Goal: Check status: Check status

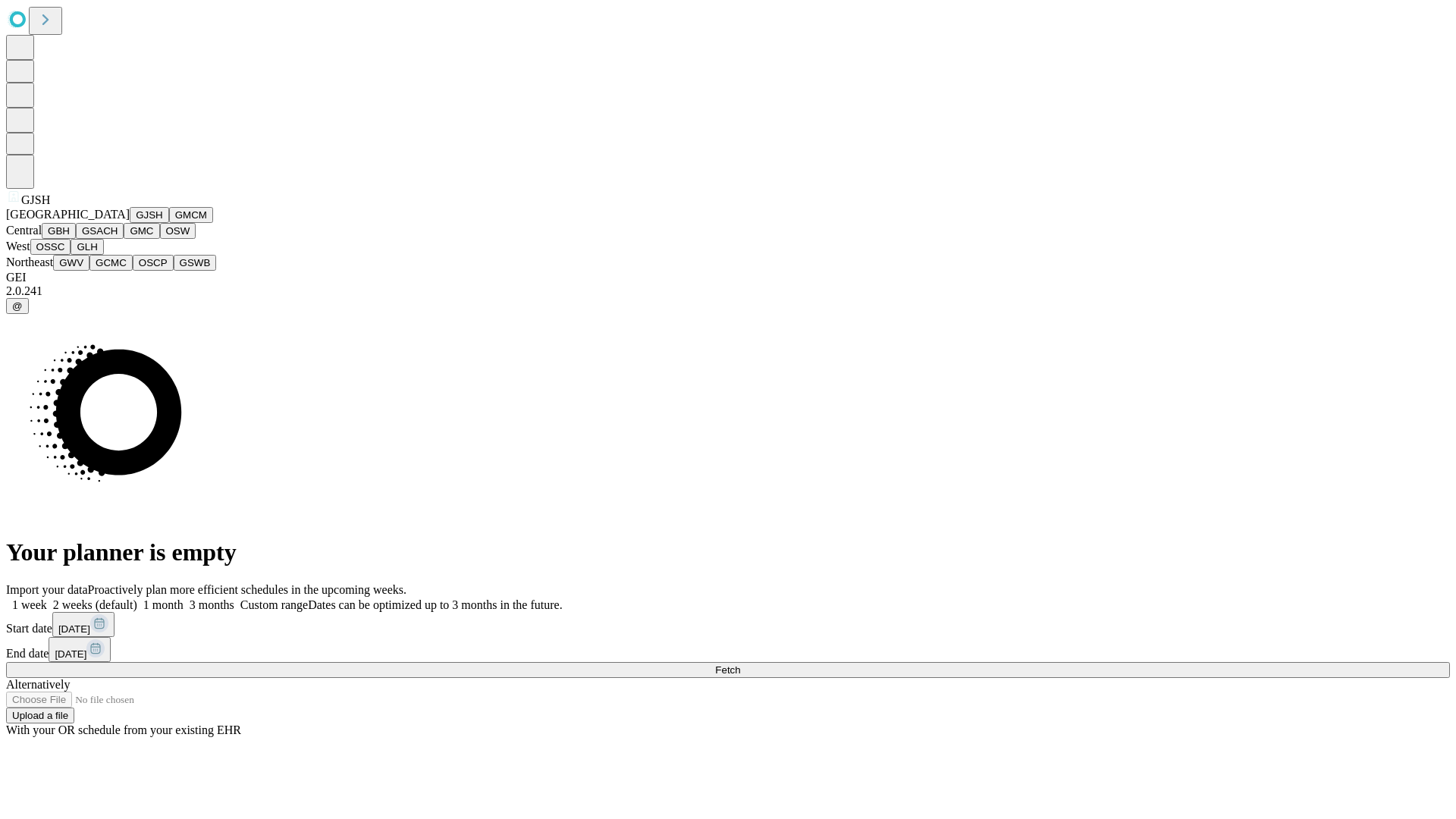
click at [130, 223] on button "GJSH" at bounding box center [150, 215] width 39 height 16
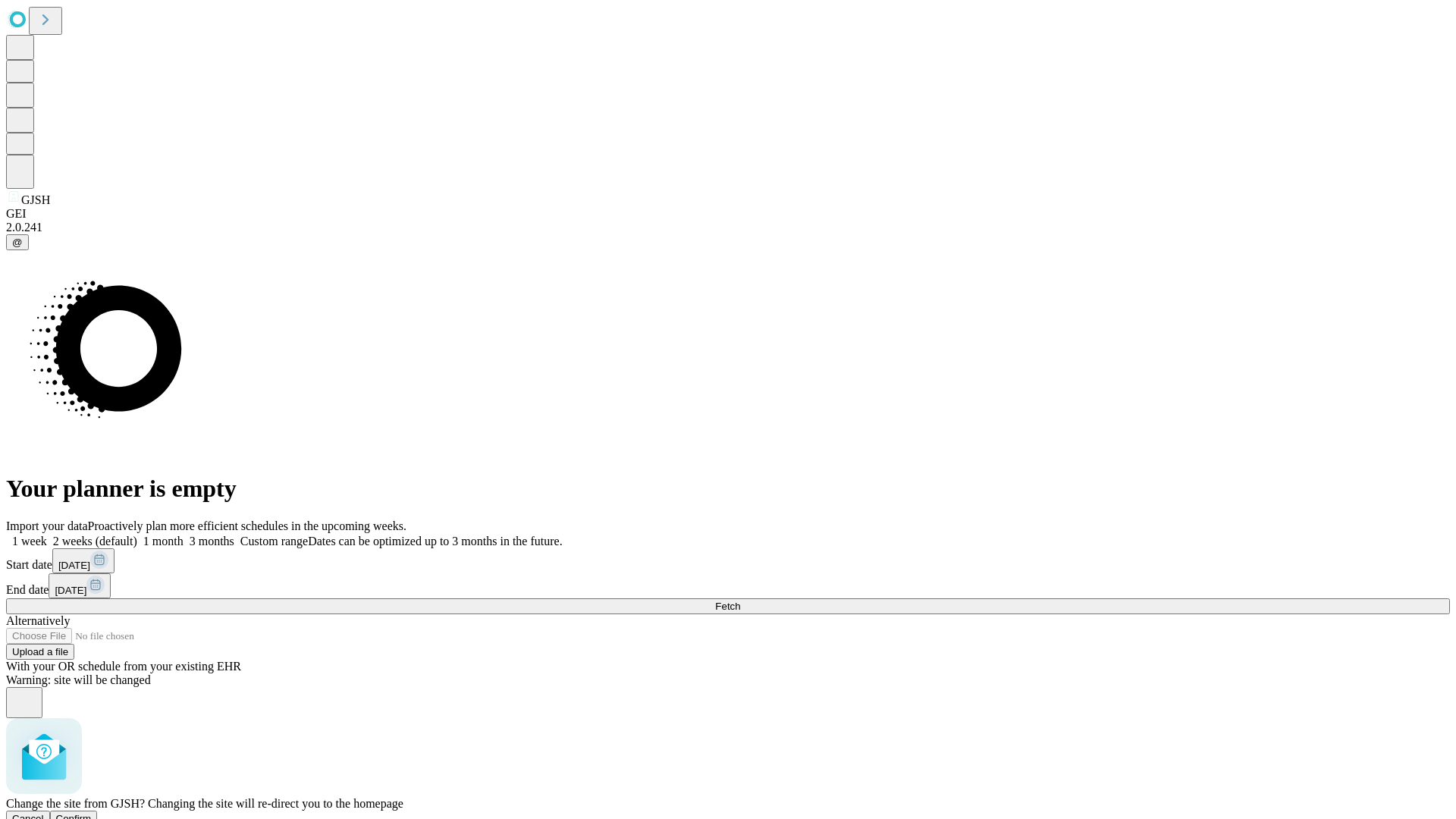
click at [92, 813] on span "Confirm" at bounding box center [74, 818] width 36 height 12
click at [47, 535] on label "1 week" at bounding box center [27, 541] width 41 height 13
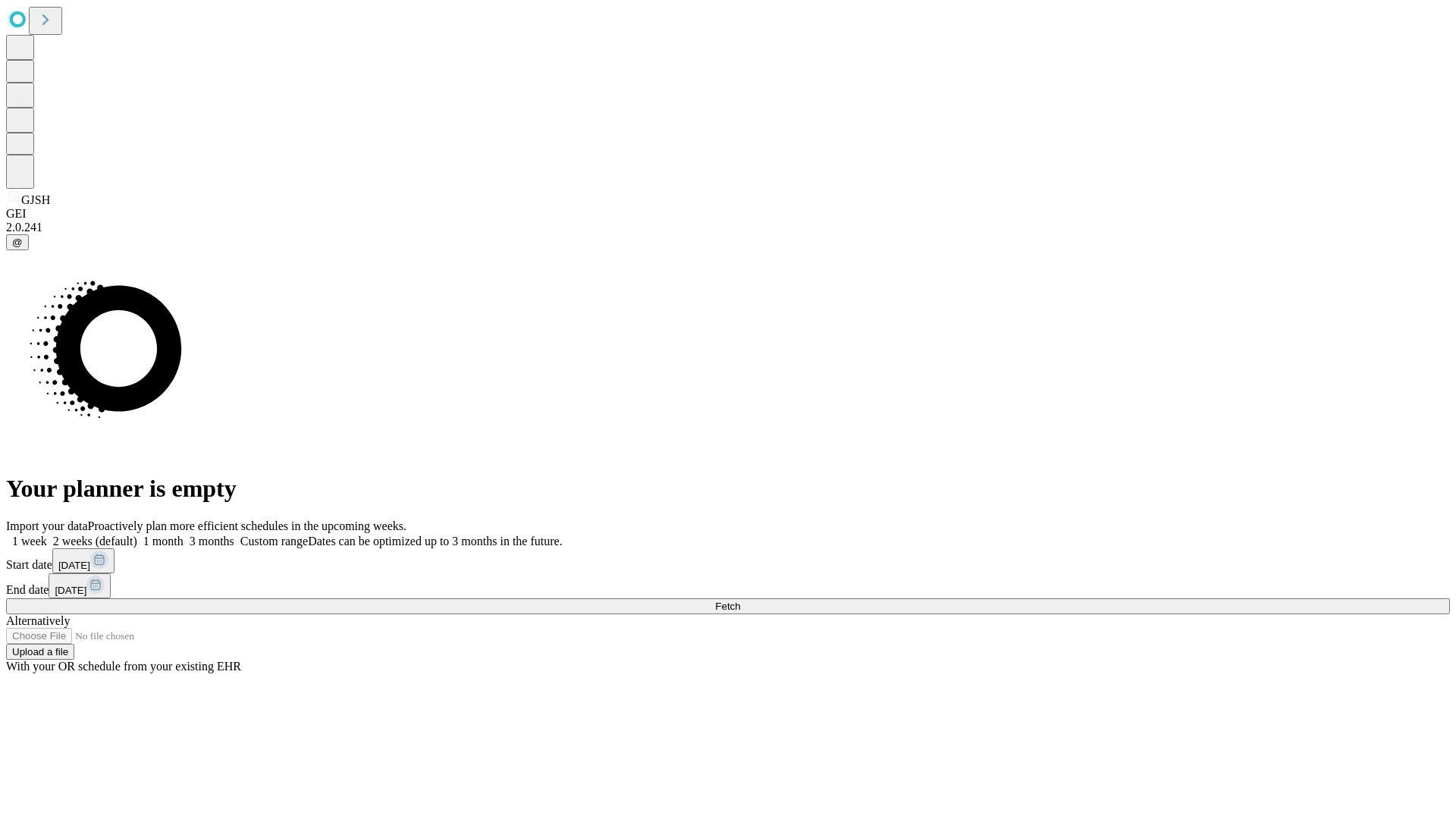
click at [740, 601] on span "Fetch" at bounding box center [728, 606] width 25 height 12
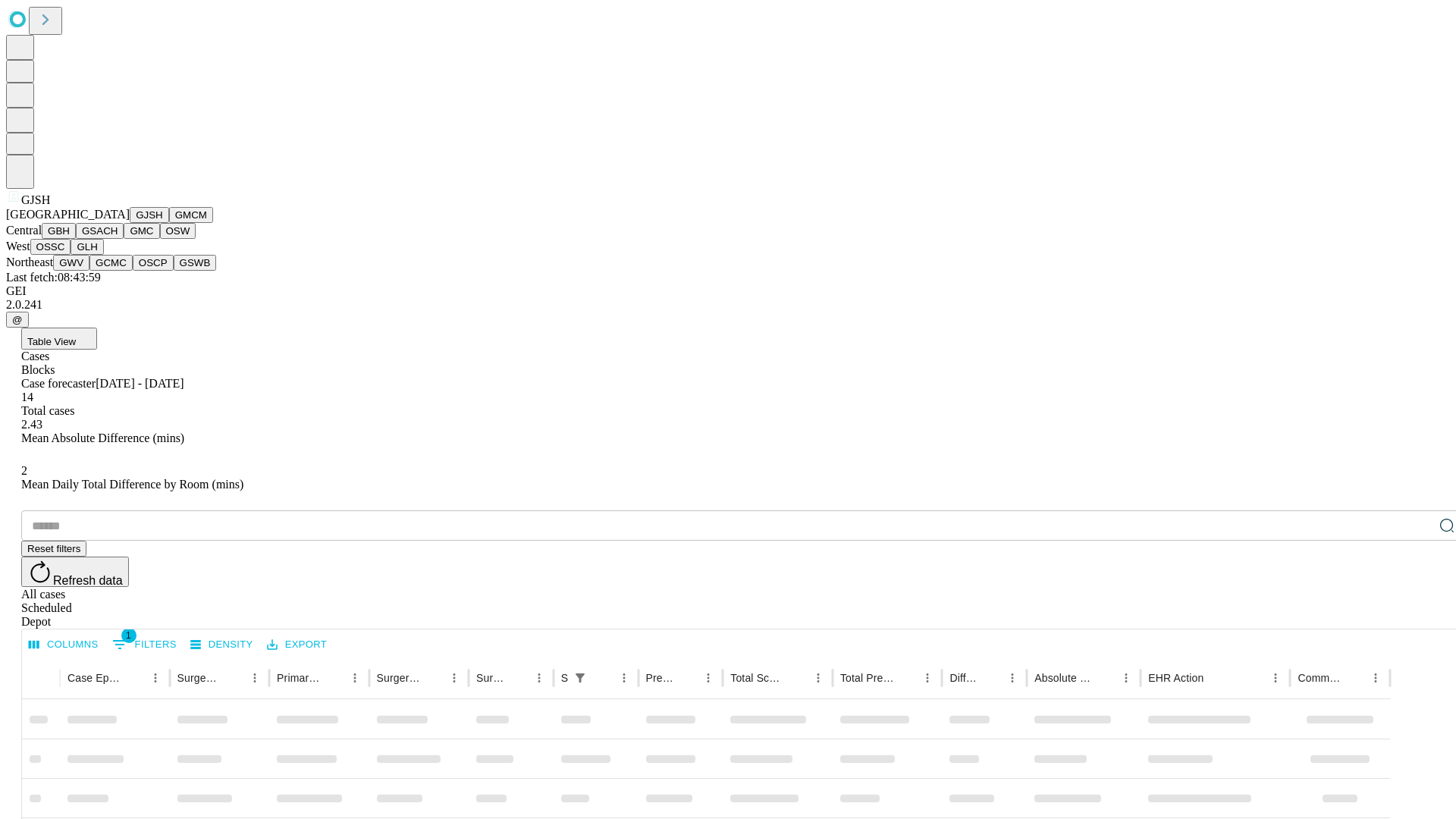
click at [169, 223] on button "GMCM" at bounding box center [191, 215] width 44 height 16
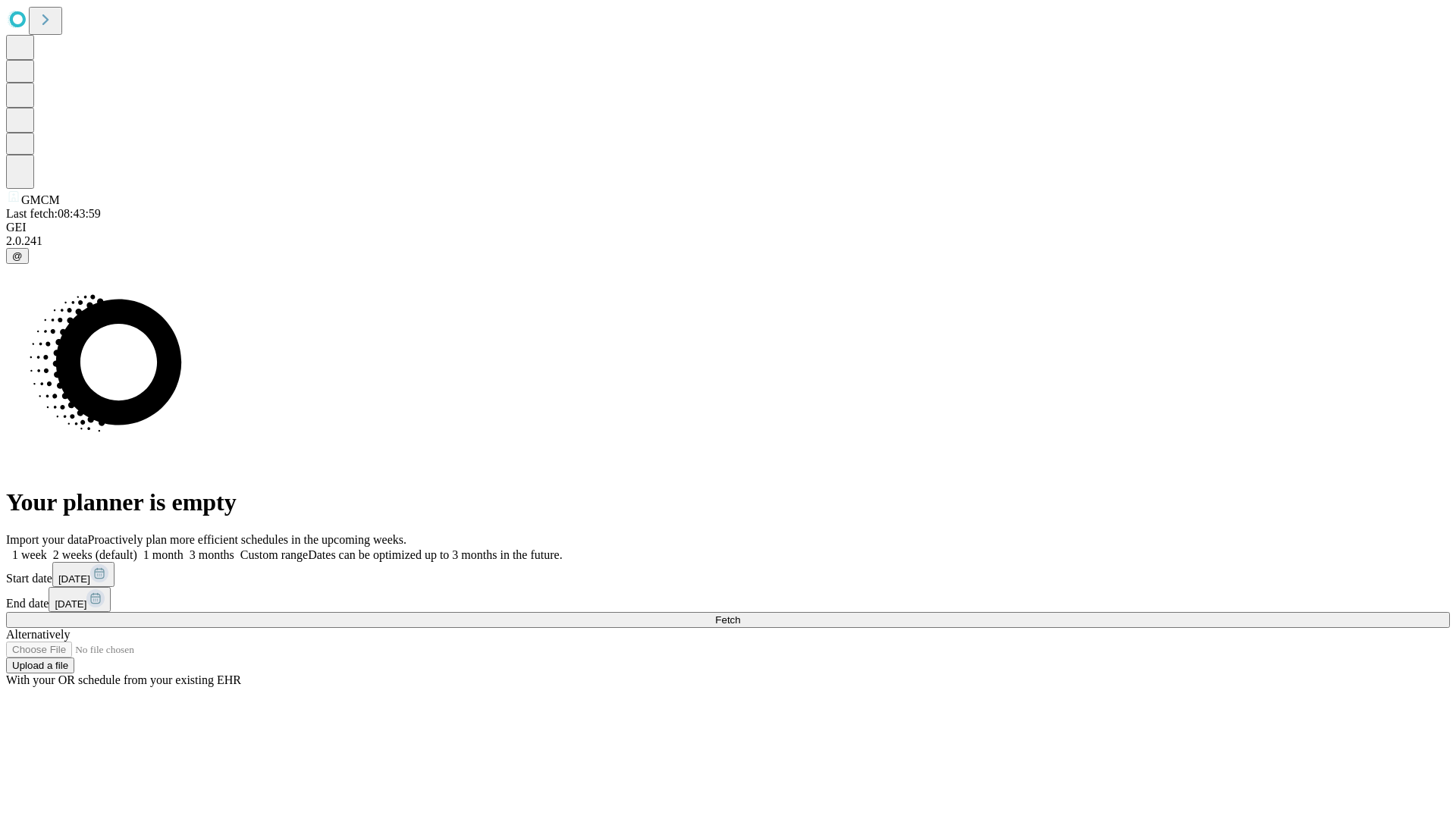
click at [47, 548] on label "1 week" at bounding box center [27, 554] width 41 height 13
click at [740, 614] on span "Fetch" at bounding box center [728, 619] width 25 height 12
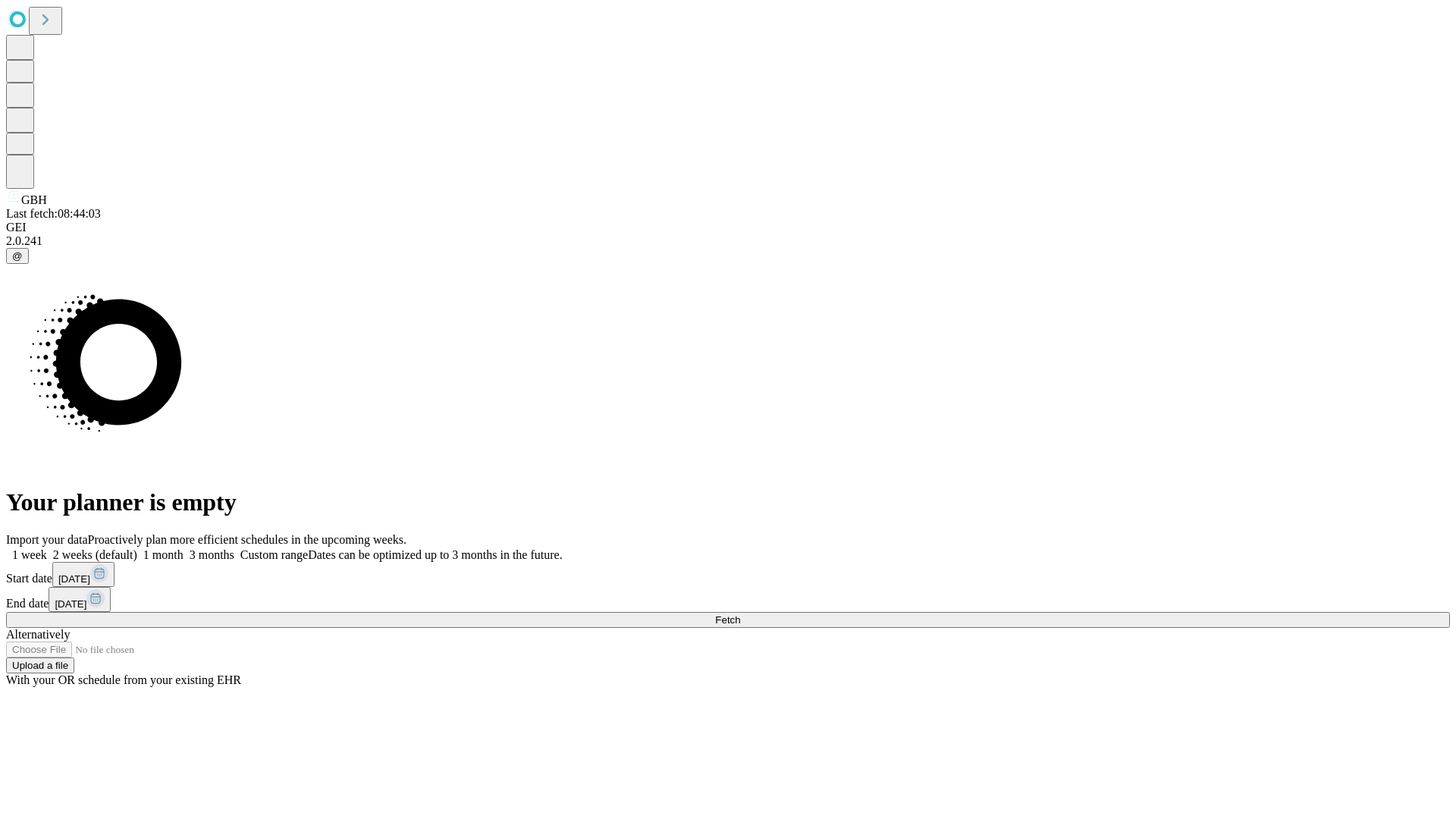
click at [47, 548] on label "1 week" at bounding box center [27, 554] width 41 height 13
click at [740, 614] on span "Fetch" at bounding box center [728, 619] width 25 height 12
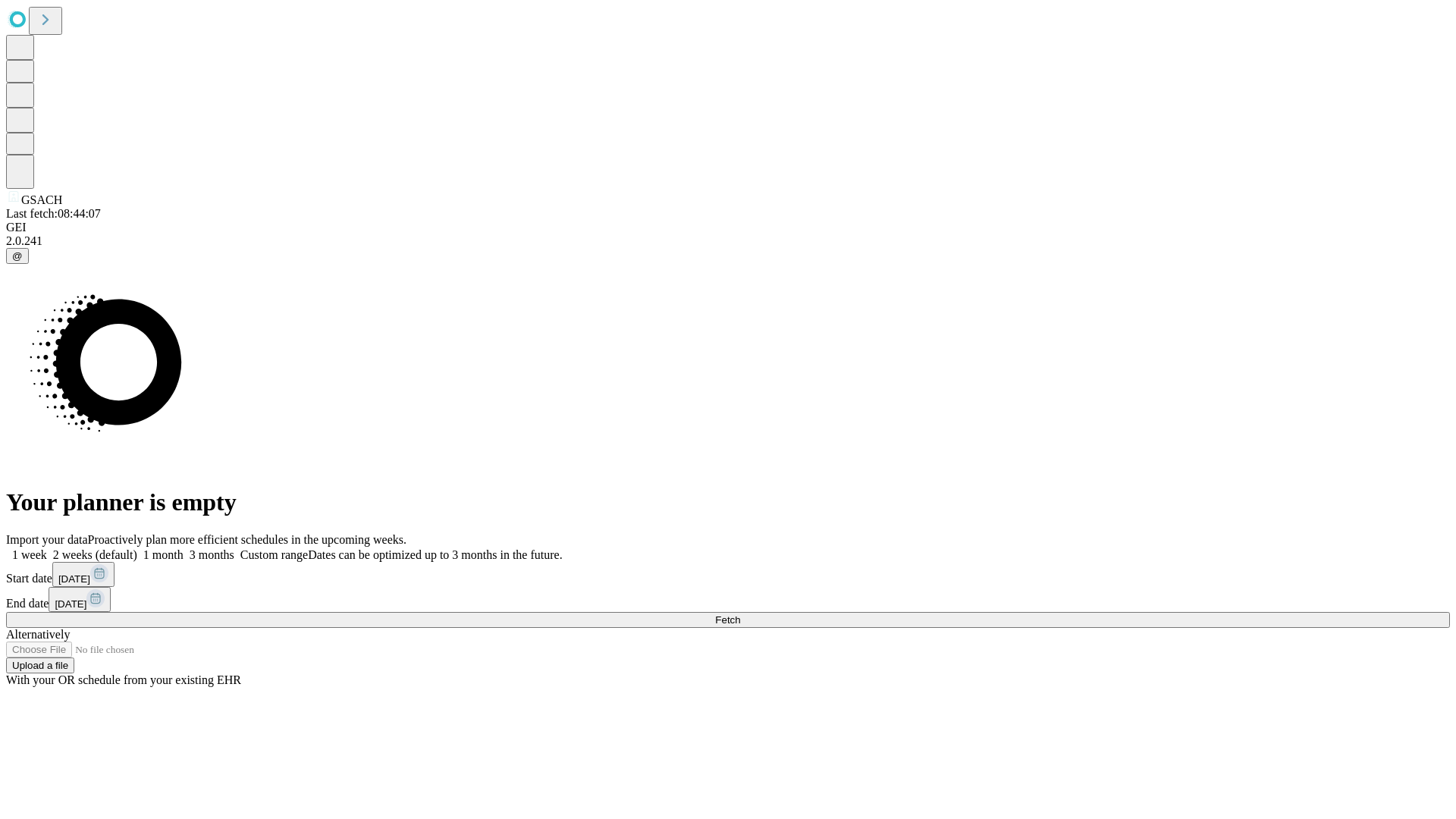
click at [740, 614] on span "Fetch" at bounding box center [728, 619] width 25 height 12
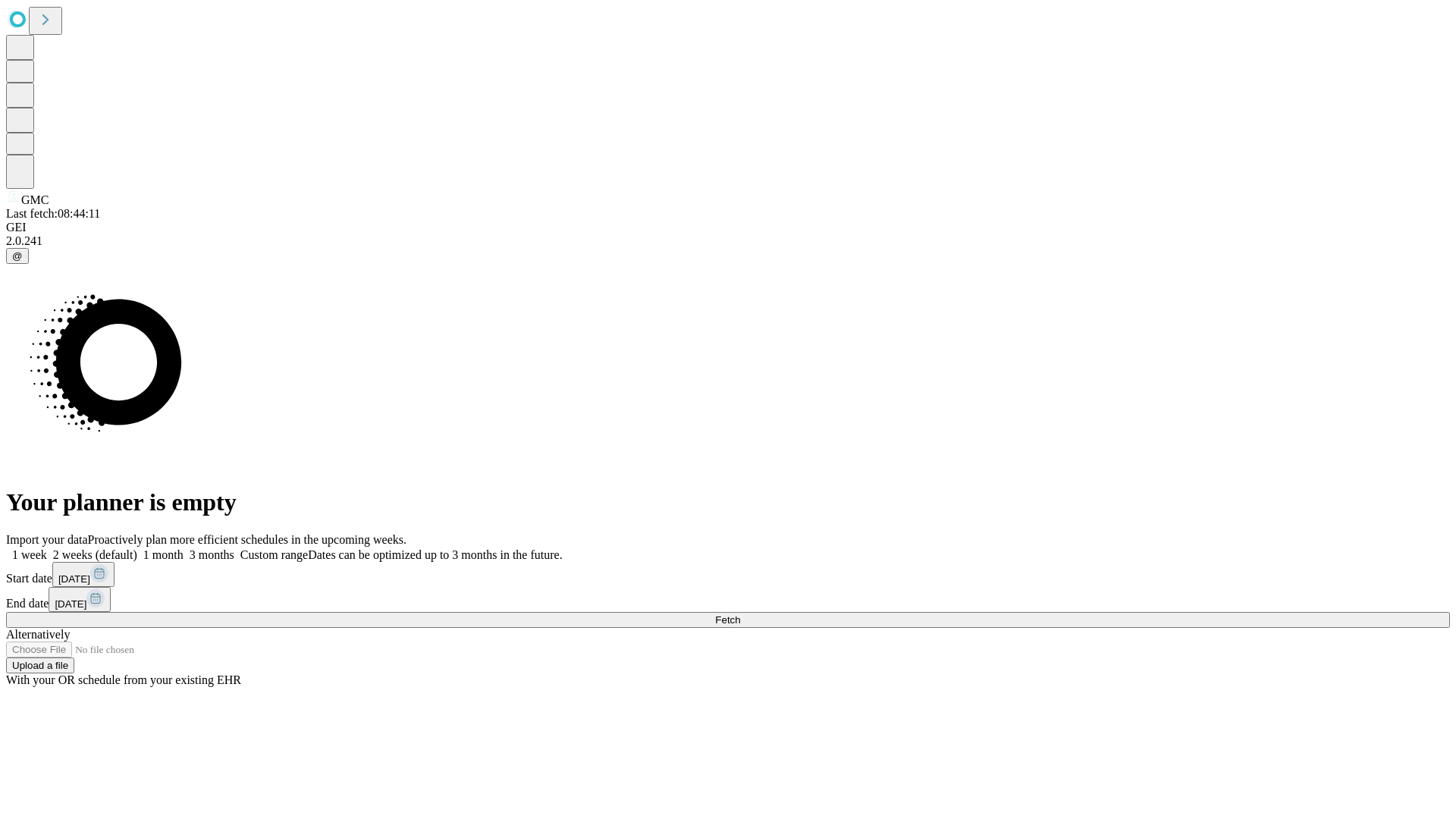
click at [47, 548] on label "1 week" at bounding box center [27, 554] width 41 height 13
click at [740, 614] on span "Fetch" at bounding box center [728, 619] width 25 height 12
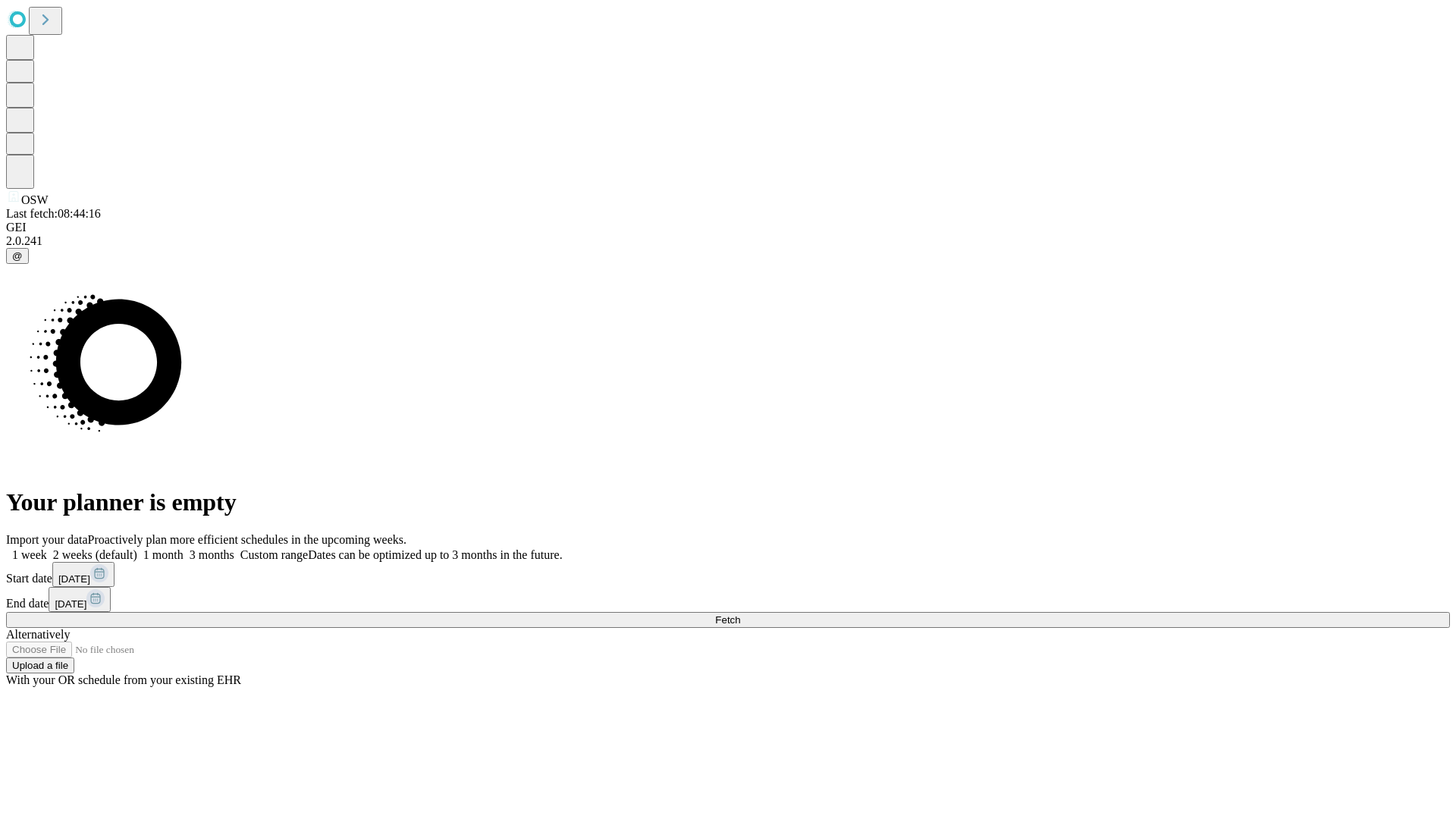
click at [47, 548] on label "1 week" at bounding box center [27, 554] width 41 height 13
click at [740, 614] on span "Fetch" at bounding box center [728, 619] width 25 height 12
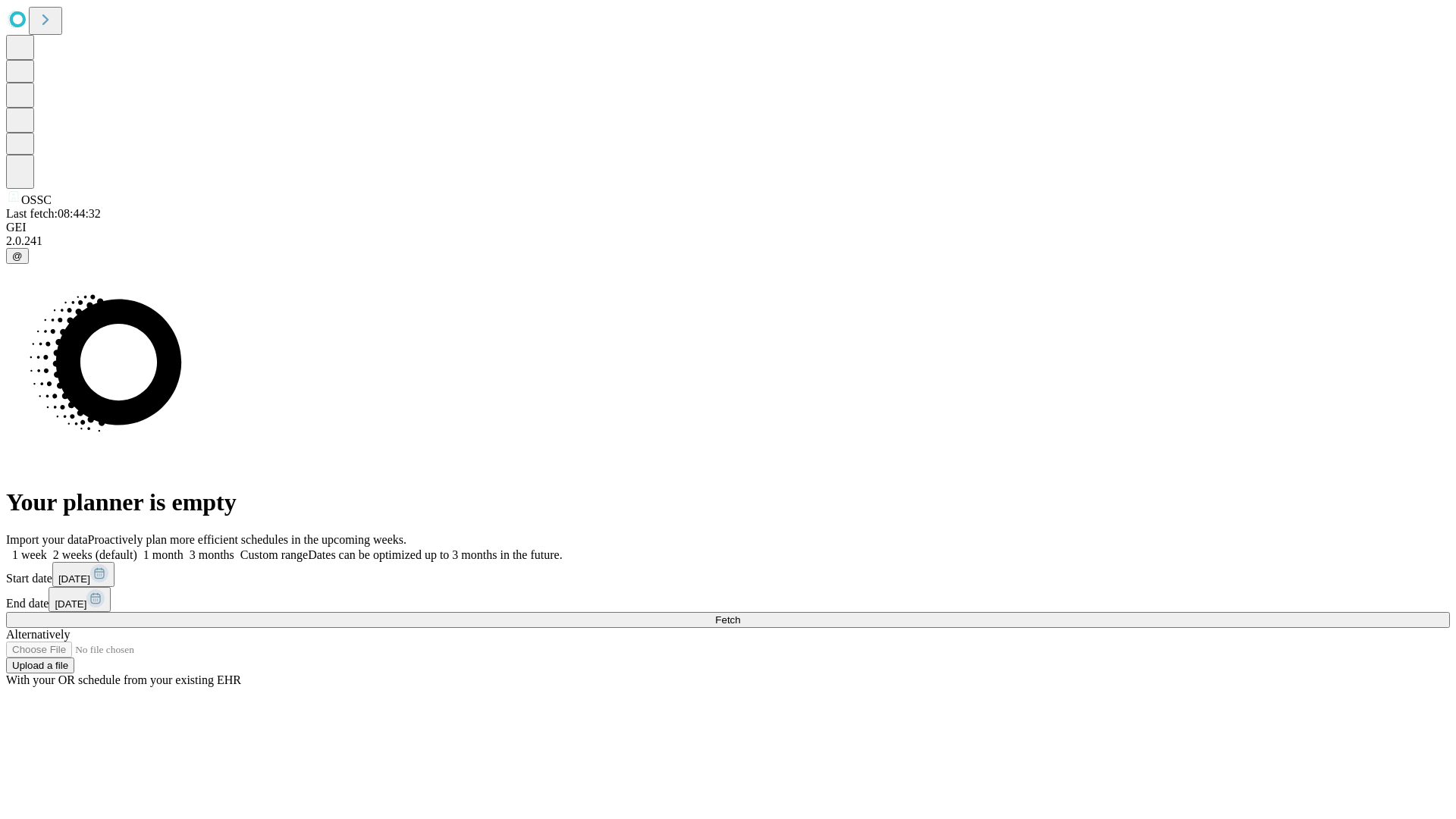
click at [47, 548] on label "1 week" at bounding box center [27, 554] width 41 height 13
click at [740, 614] on span "Fetch" at bounding box center [728, 619] width 25 height 12
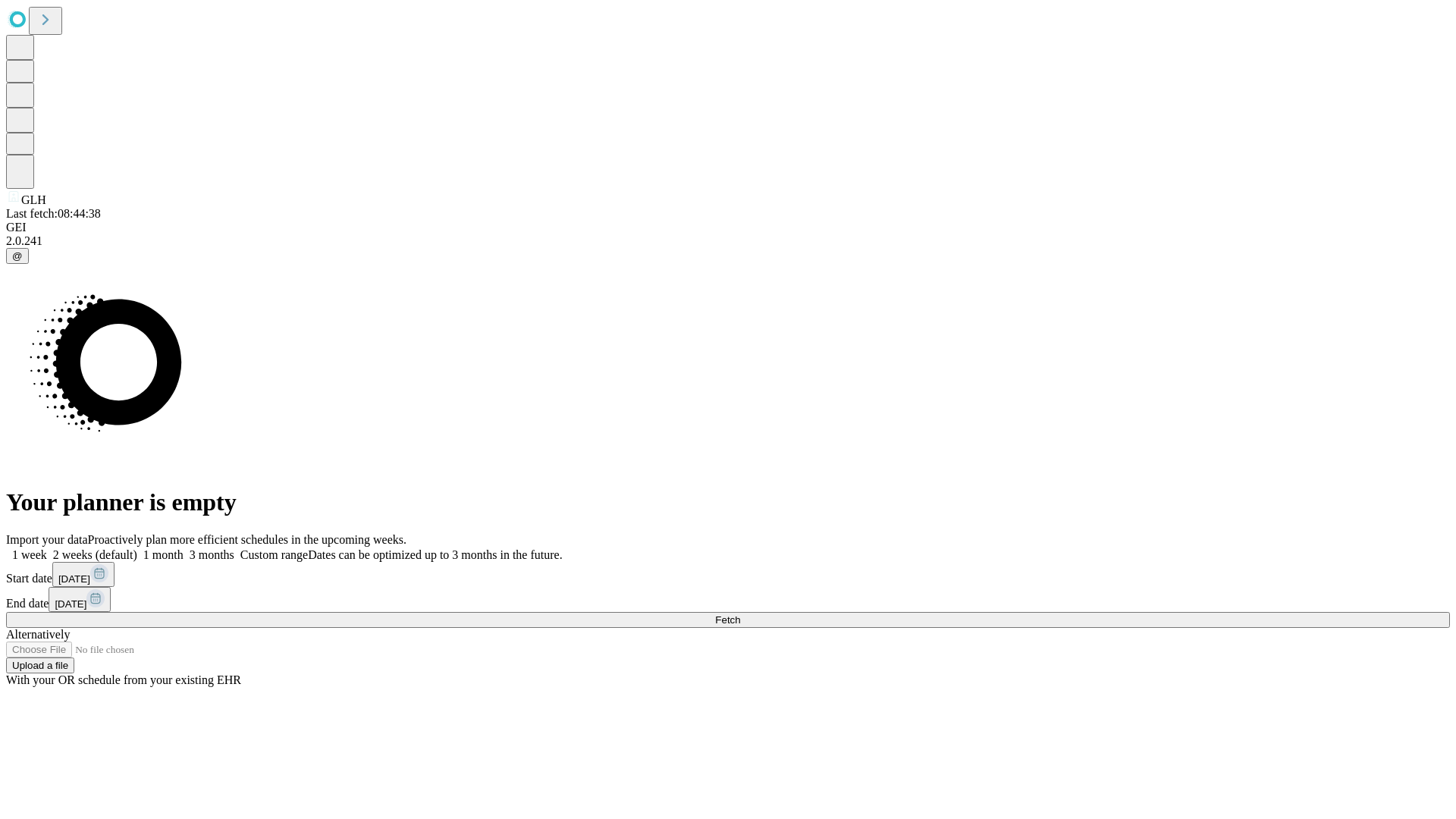
click at [47, 548] on label "1 week" at bounding box center [27, 554] width 41 height 13
click at [740, 614] on span "Fetch" at bounding box center [728, 619] width 25 height 12
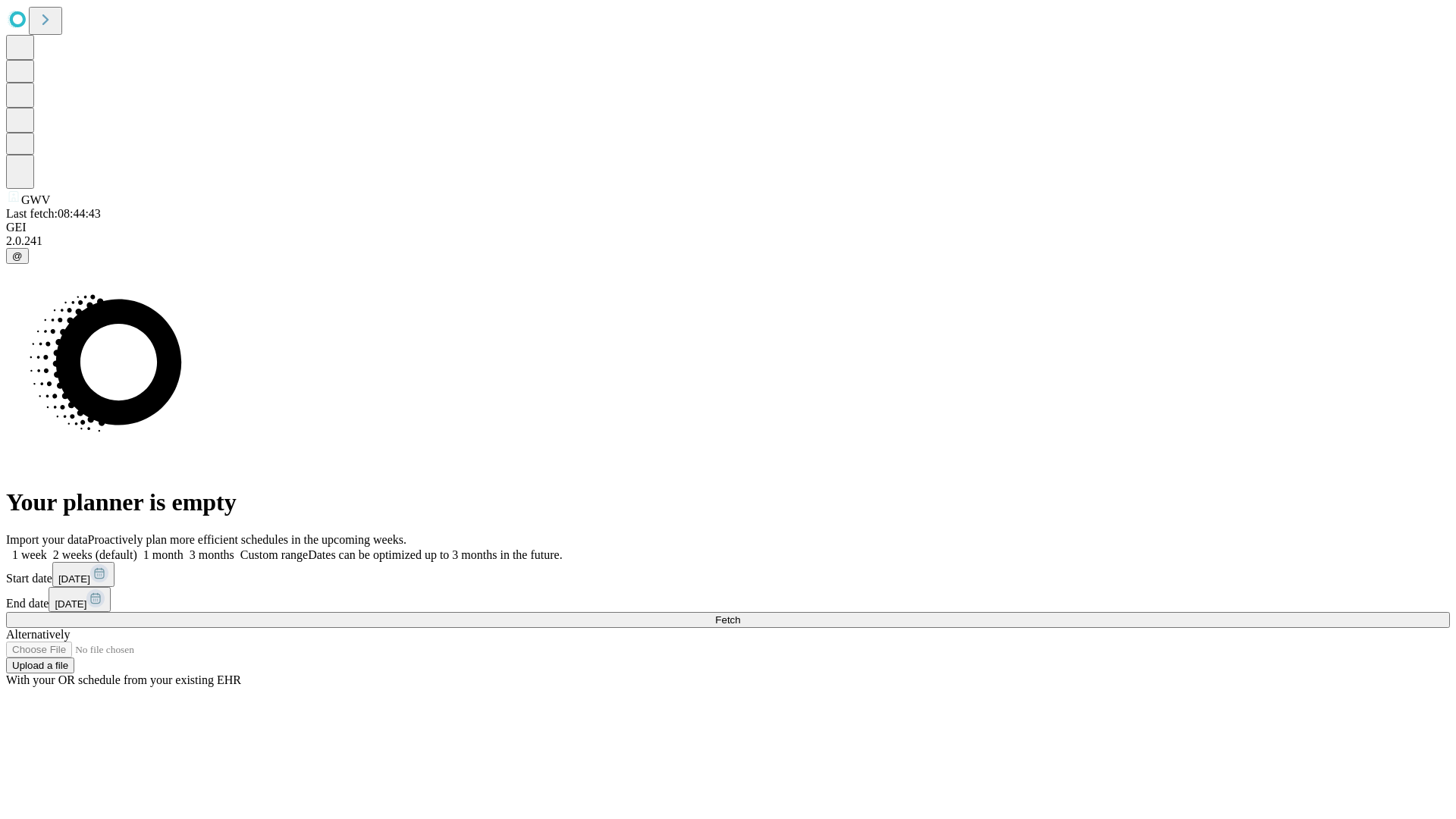
click at [47, 548] on label "1 week" at bounding box center [27, 554] width 41 height 13
click at [740, 614] on span "Fetch" at bounding box center [728, 619] width 25 height 12
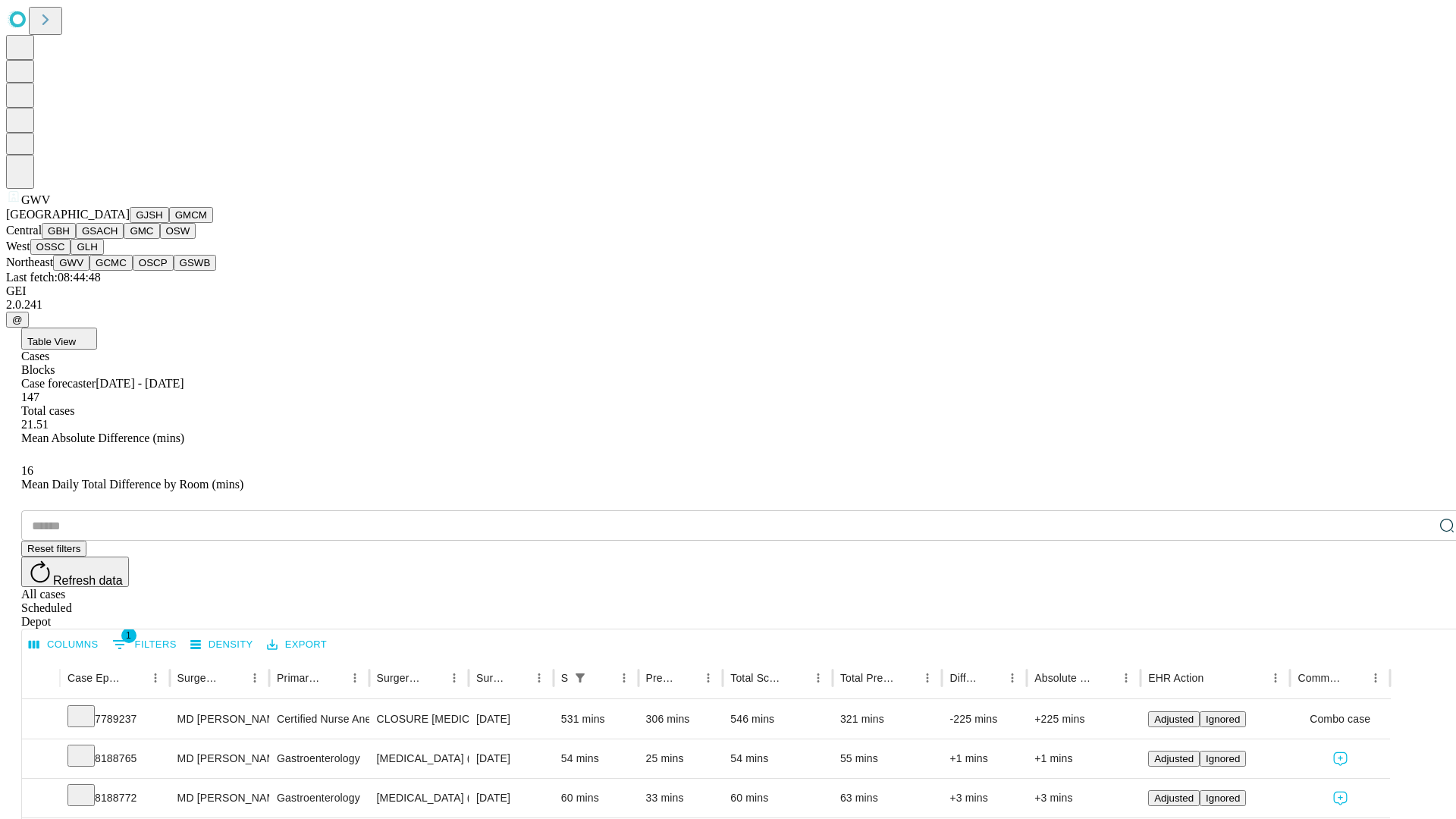
click at [117, 271] on button "GCMC" at bounding box center [110, 262] width 43 height 16
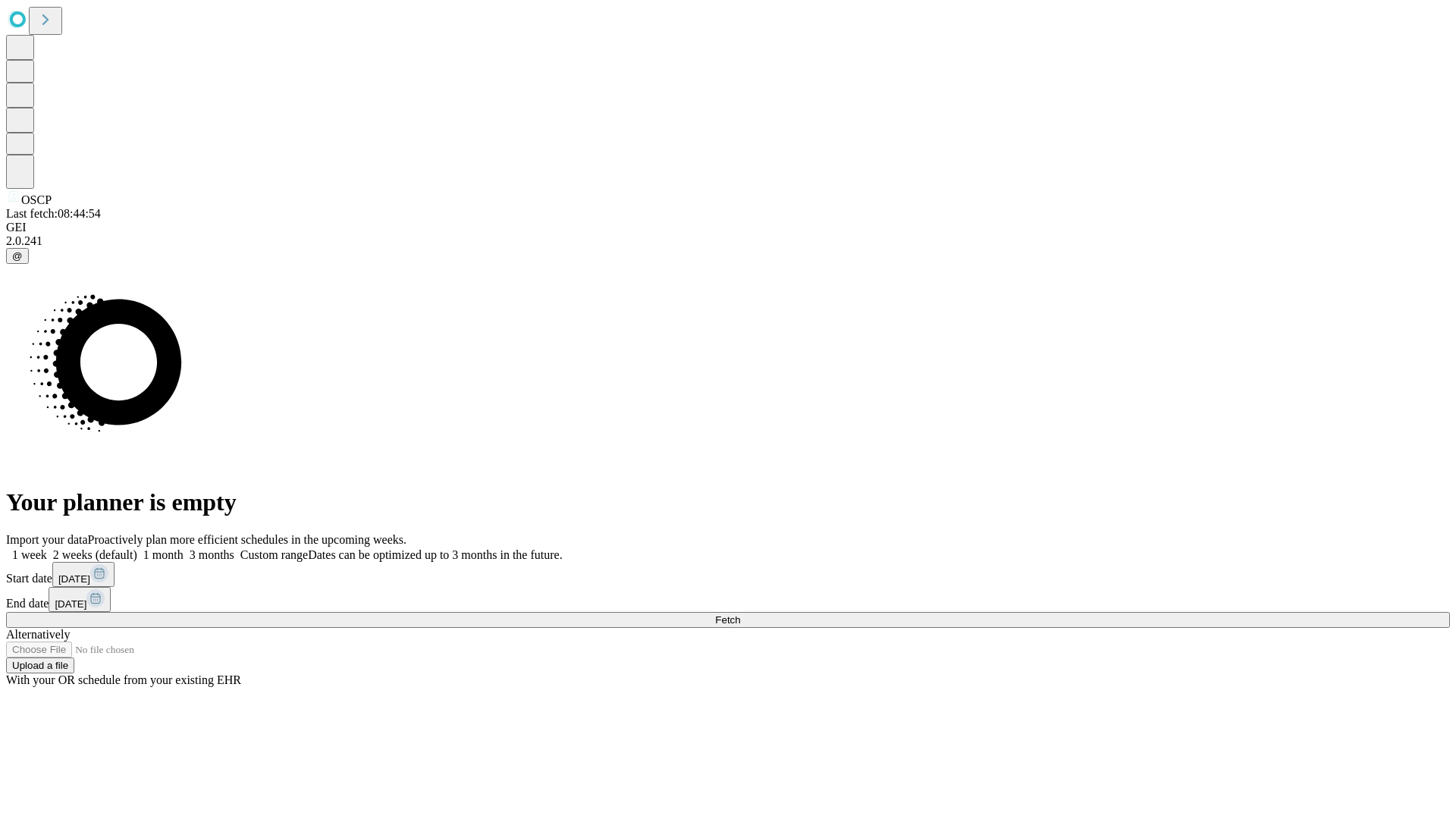
click at [740, 614] on span "Fetch" at bounding box center [728, 619] width 25 height 12
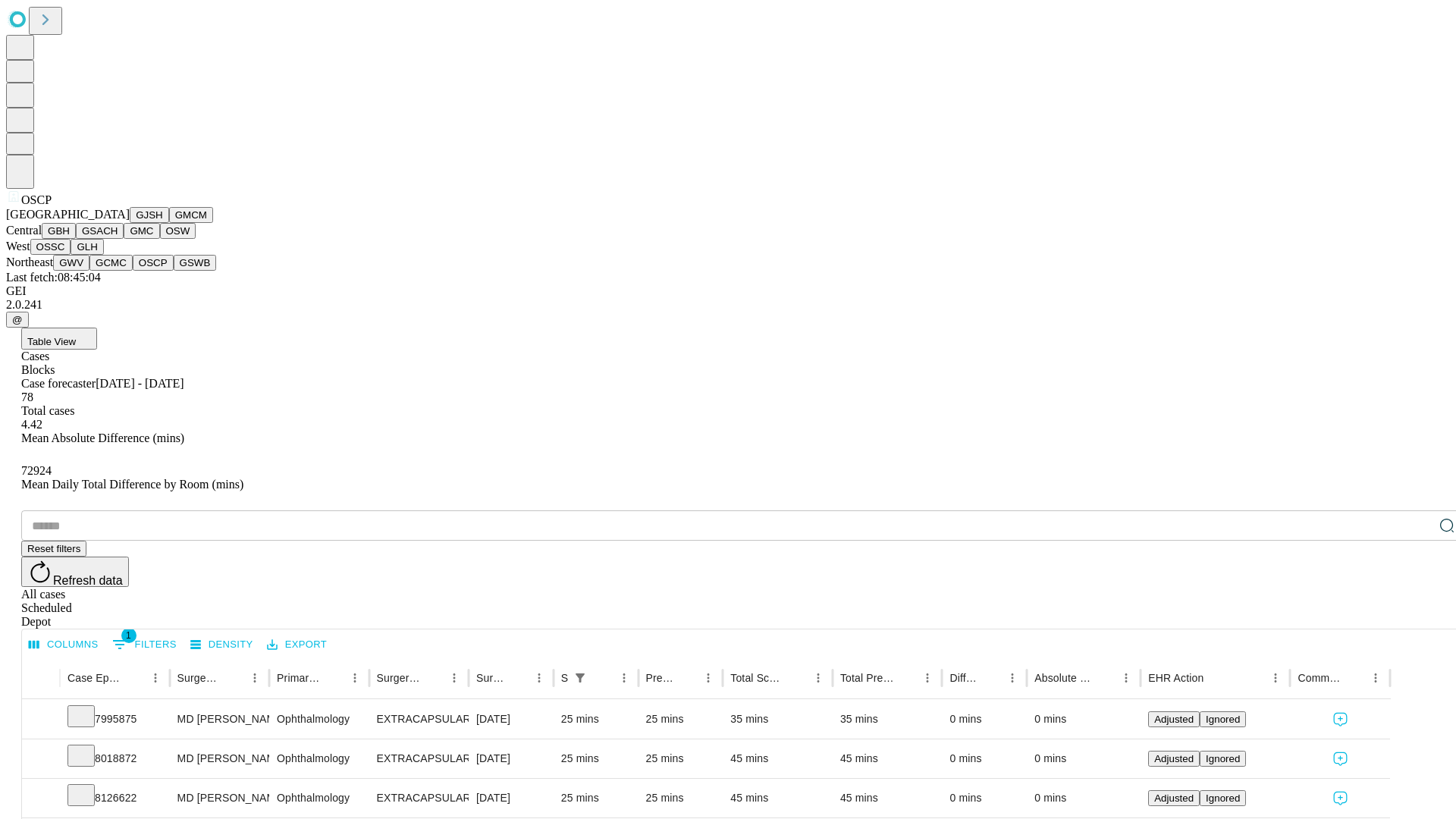
click at [174, 271] on button "GSWB" at bounding box center [195, 262] width 43 height 16
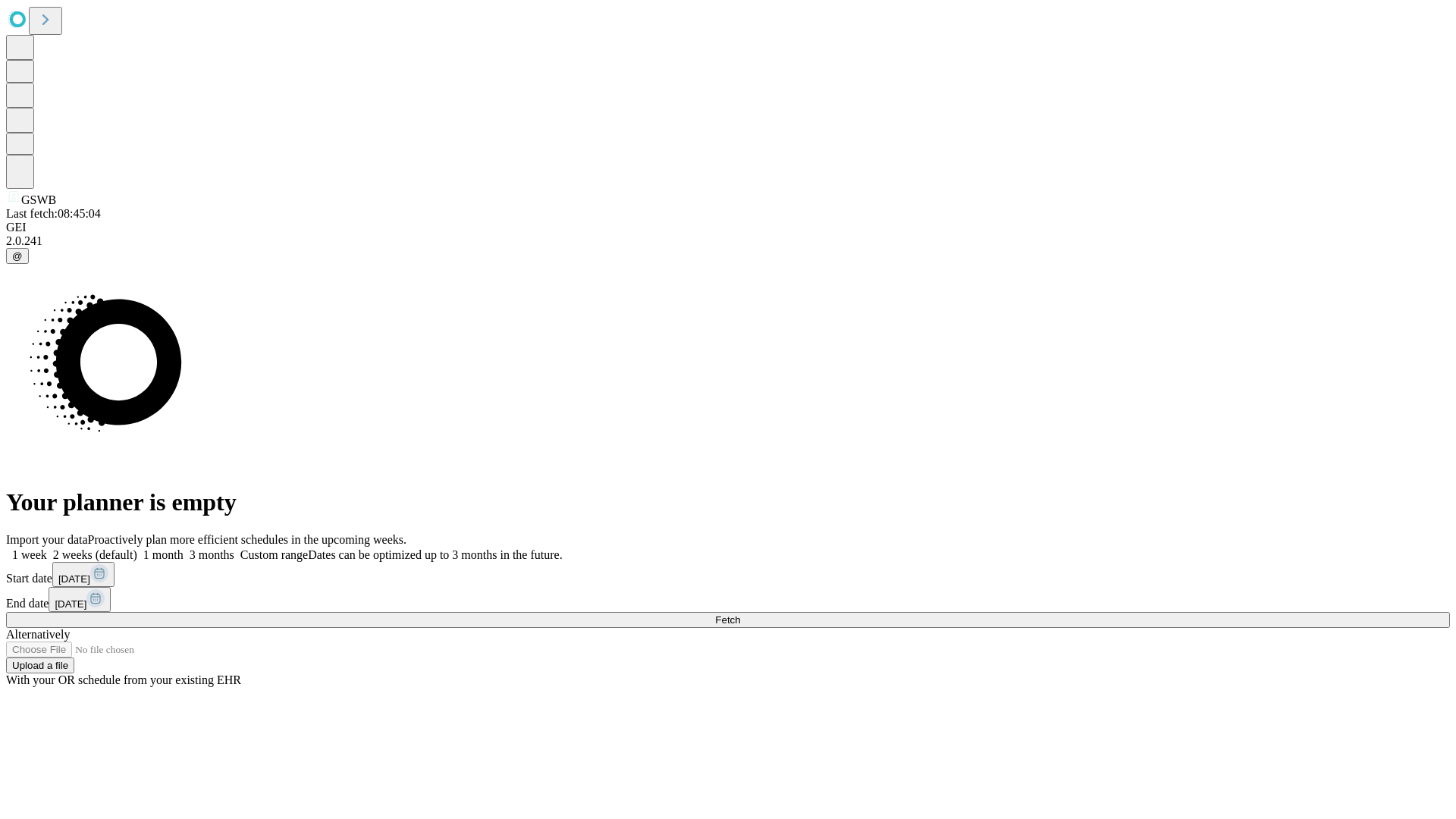
click at [47, 548] on label "1 week" at bounding box center [27, 554] width 41 height 13
click at [740, 614] on span "Fetch" at bounding box center [728, 619] width 25 height 12
